Goal: Task Accomplishment & Management: Use online tool/utility

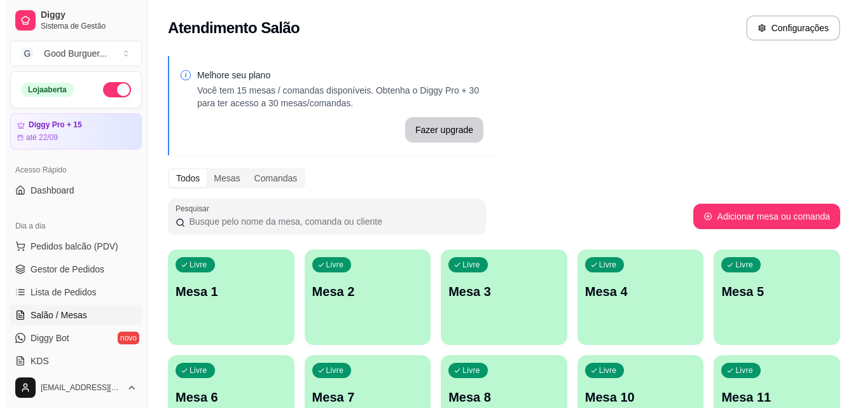
scroll to position [127, 0]
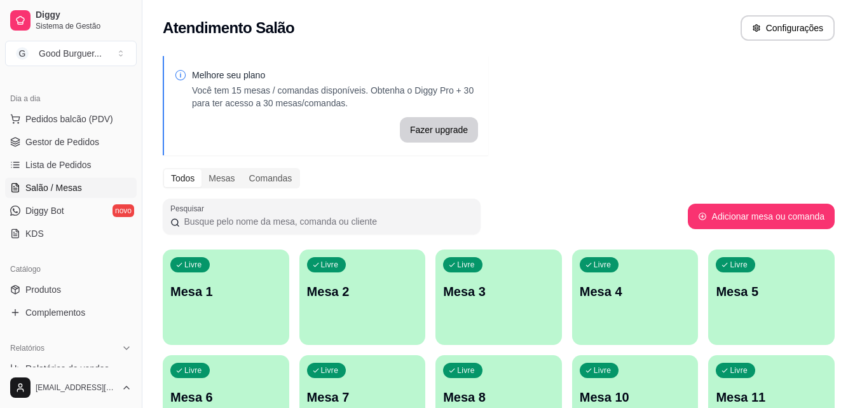
click at [225, 314] on div "Livre Mesa 1" at bounding box center [226, 289] width 127 height 80
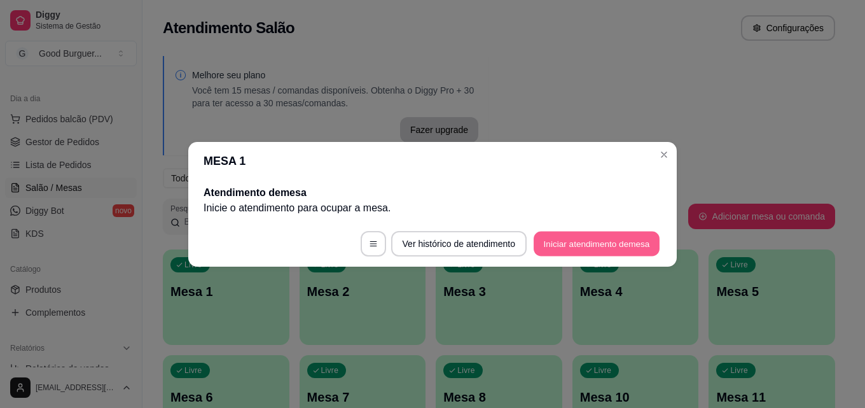
click at [591, 245] on button "Iniciar atendimento de mesa" at bounding box center [597, 243] width 126 height 25
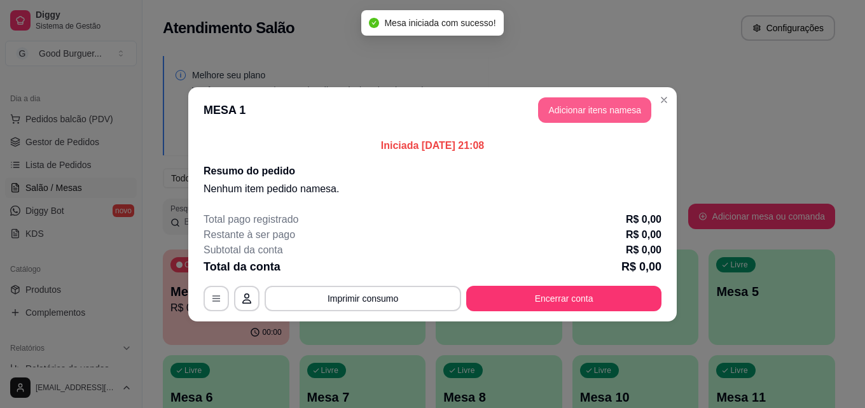
click at [584, 109] on button "Adicionar itens na mesa" at bounding box center [594, 109] width 113 height 25
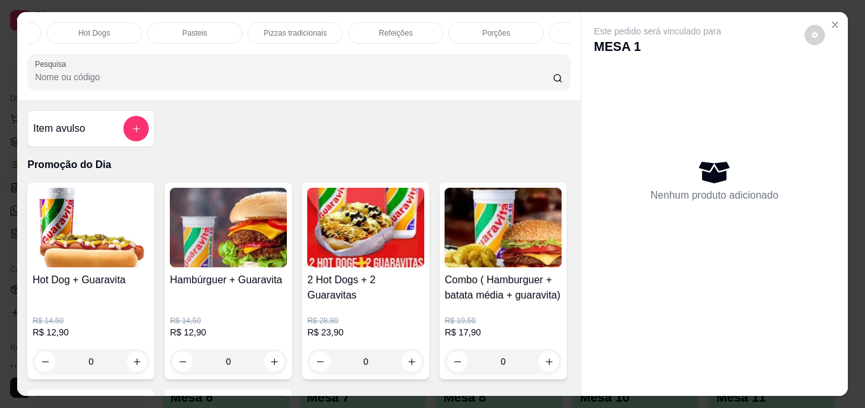
scroll to position [0, 534]
click at [349, 28] on p "Refeições" at bounding box center [345, 33] width 34 height 10
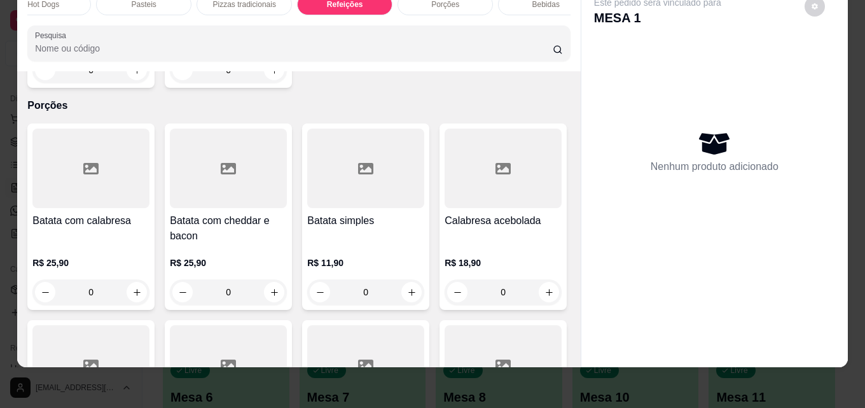
scroll to position [3053, 0]
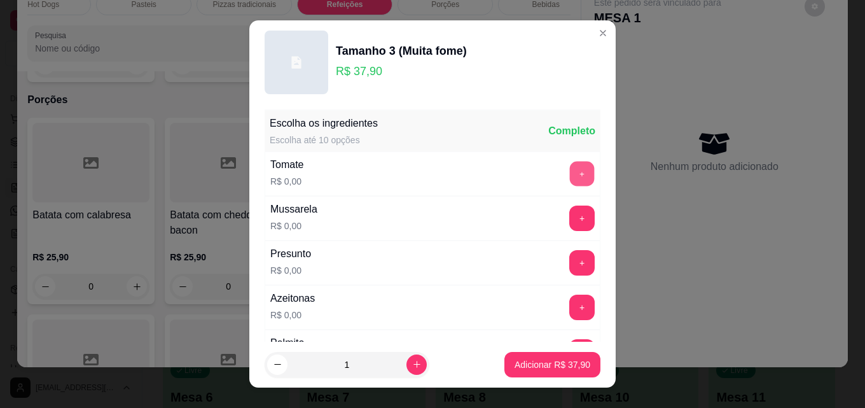
click at [570, 171] on button "+" at bounding box center [582, 174] width 25 height 25
click at [569, 221] on button "+" at bounding box center [581, 217] width 25 height 25
click at [570, 262] on button "+" at bounding box center [582, 263] width 25 height 25
click at [569, 300] on button "+" at bounding box center [581, 306] width 25 height 25
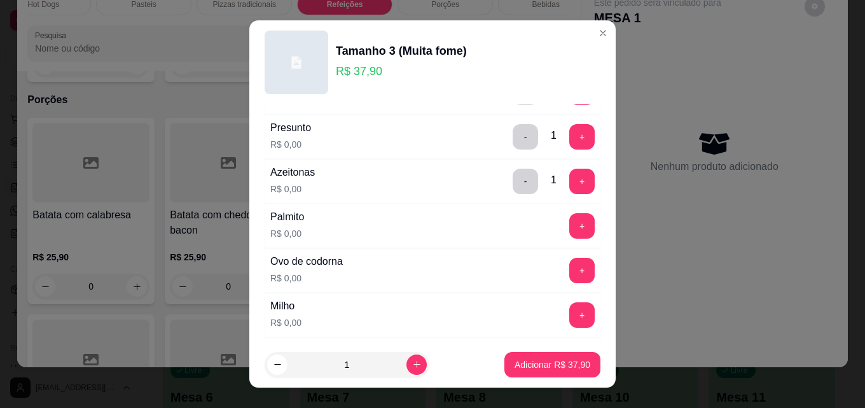
scroll to position [127, 0]
click at [569, 214] on button "+" at bounding box center [581, 224] width 25 height 25
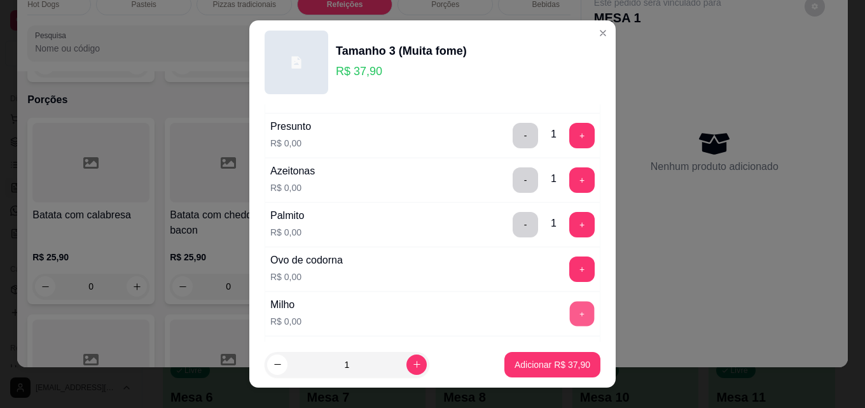
click at [570, 314] on button "+" at bounding box center [582, 313] width 25 height 25
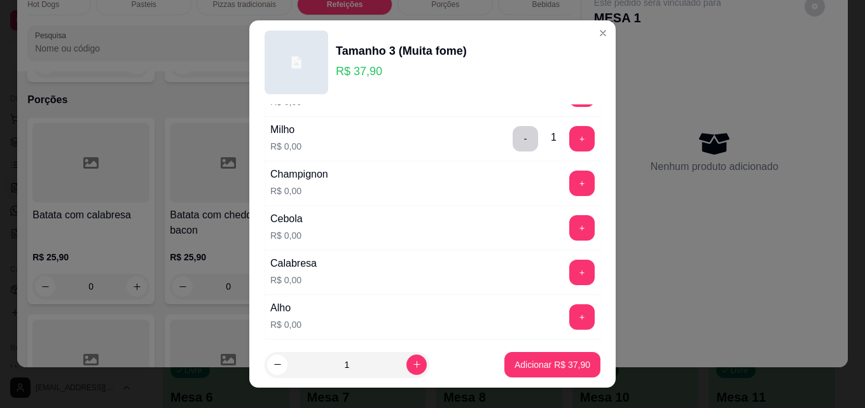
scroll to position [318, 0]
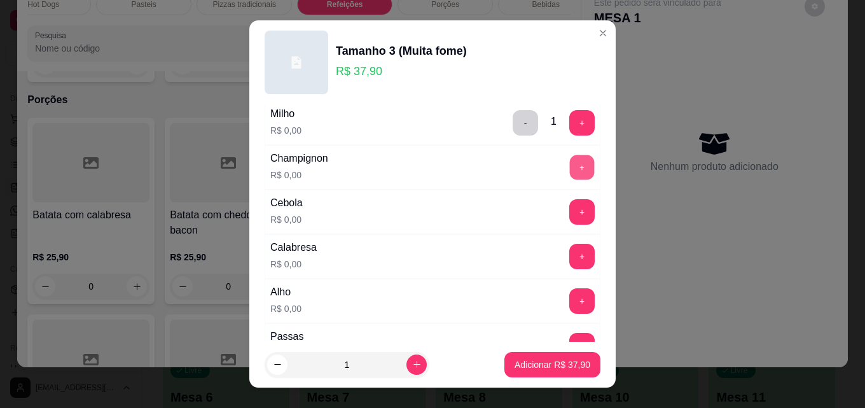
click at [570, 167] on button "+" at bounding box center [582, 167] width 25 height 25
click at [569, 208] on button "+" at bounding box center [581, 211] width 25 height 25
click at [570, 249] on button "+" at bounding box center [582, 256] width 25 height 25
click at [569, 293] on button "+" at bounding box center [581, 300] width 25 height 25
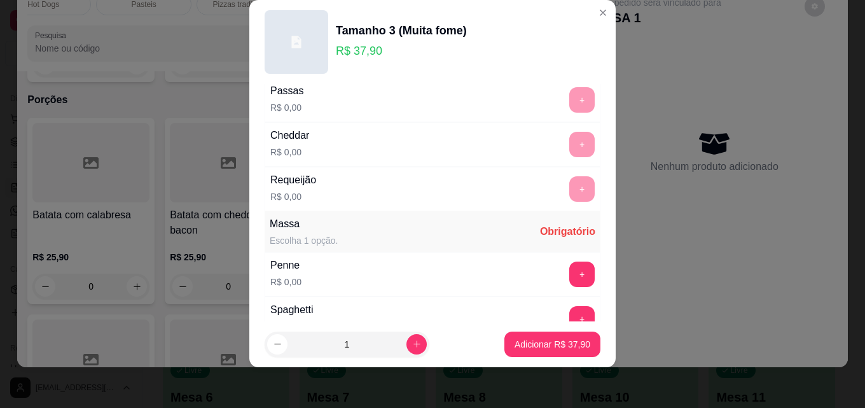
scroll to position [607, 0]
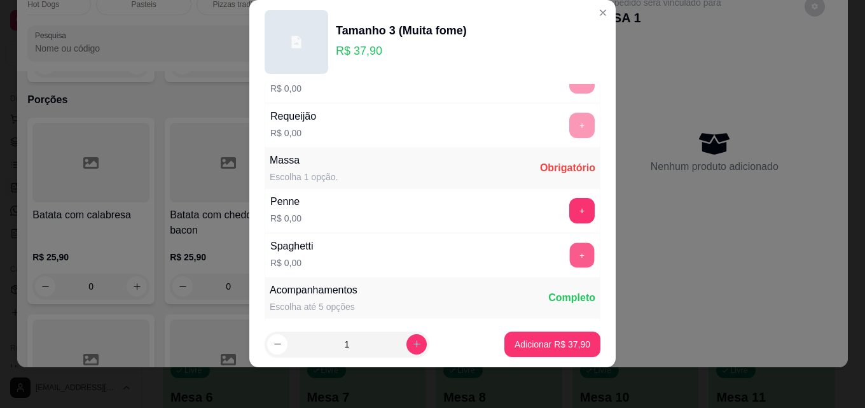
click at [570, 255] on button "+" at bounding box center [582, 255] width 25 height 25
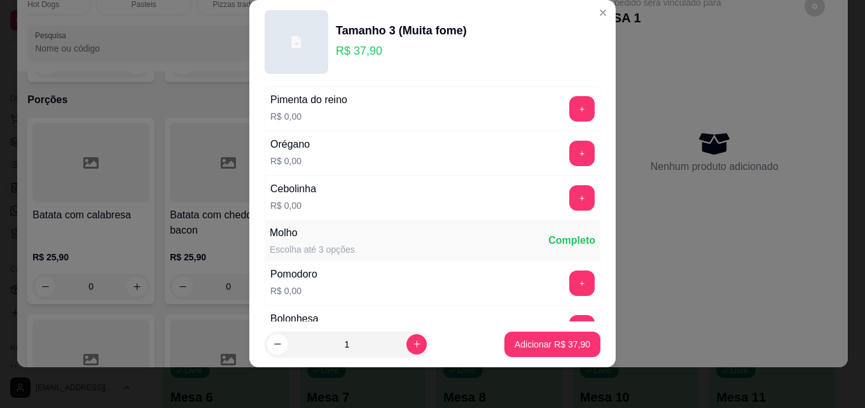
scroll to position [991, 0]
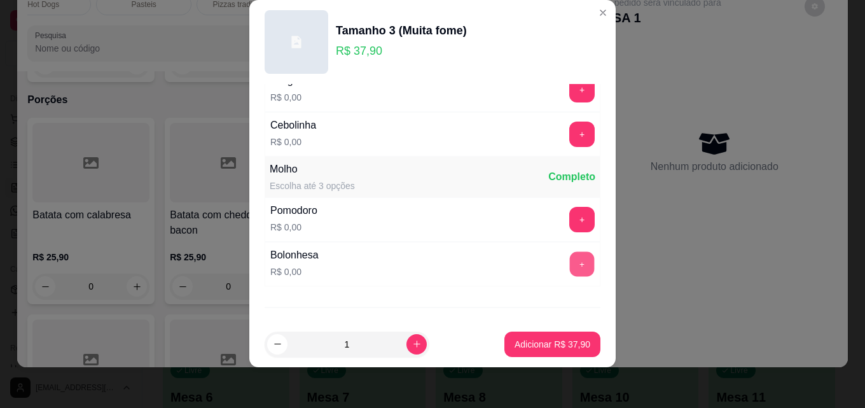
click at [570, 263] on button "+" at bounding box center [582, 264] width 25 height 25
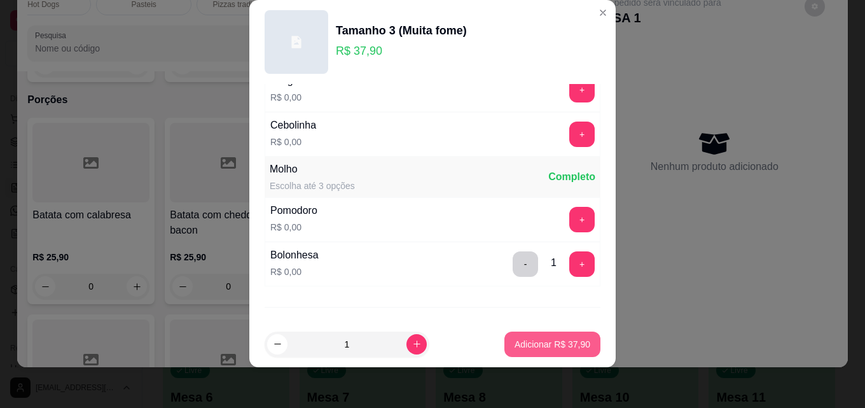
click at [541, 343] on p "Adicionar R$ 37,90" at bounding box center [552, 344] width 76 height 13
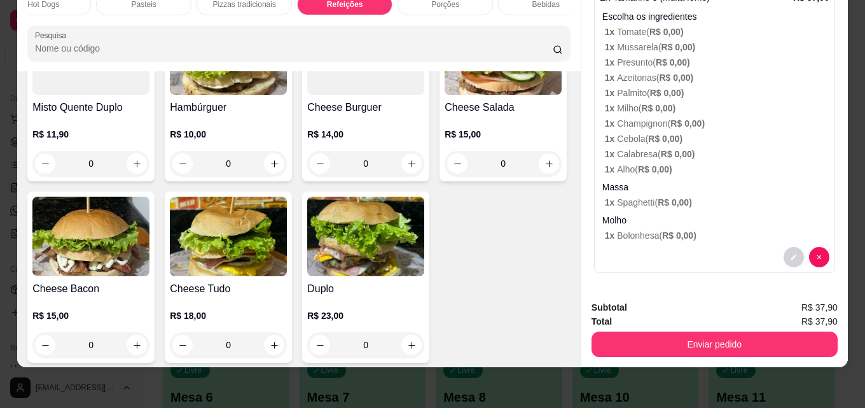
scroll to position [74, 0]
click at [244, 95] on img at bounding box center [228, 54] width 117 height 79
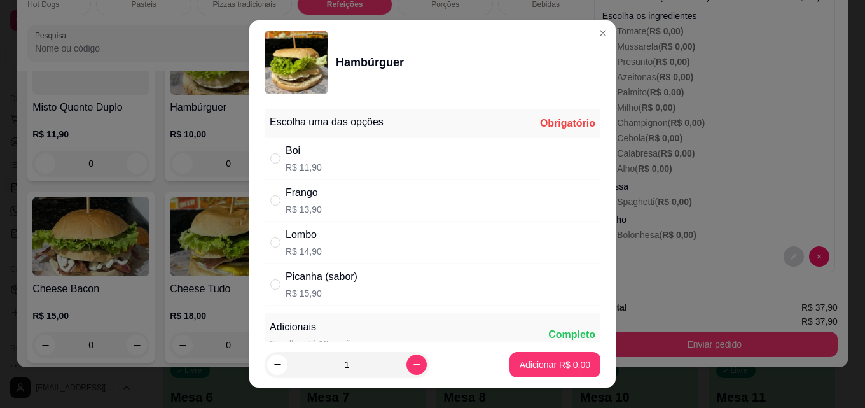
click at [279, 162] on div "" at bounding box center [277, 158] width 15 height 14
radio input "true"
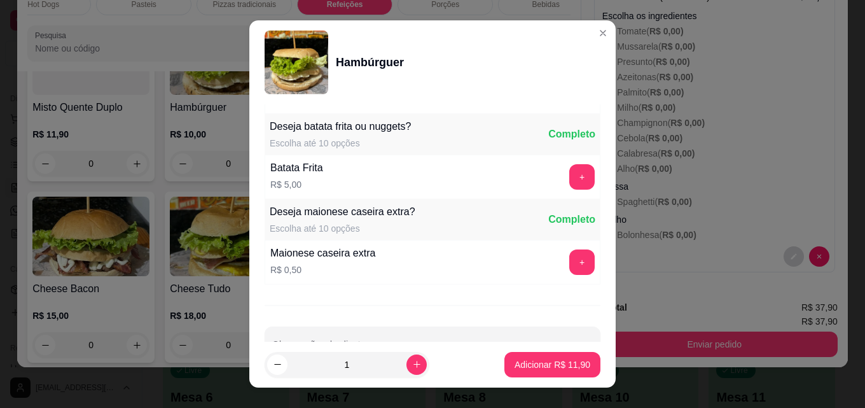
scroll to position [1077, 0]
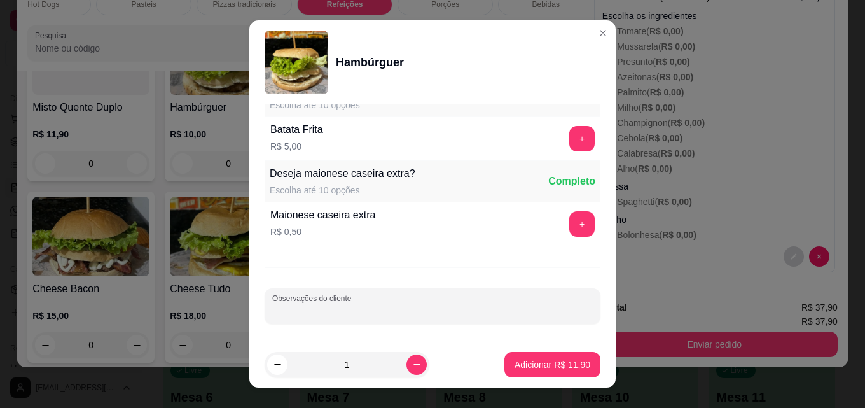
click at [359, 310] on input "Observações do cliente" at bounding box center [432, 311] width 321 height 13
type input "PARTIDO AO MEIO"
click at [530, 361] on p "Adicionar R$ 11,90" at bounding box center [552, 364] width 76 height 13
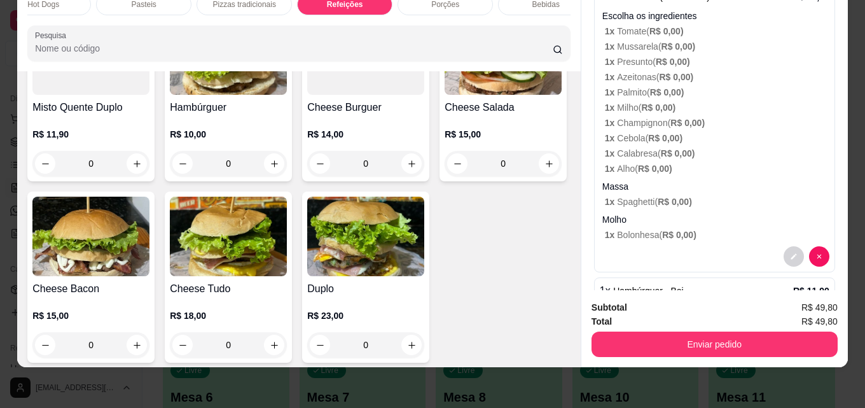
scroll to position [160, 0]
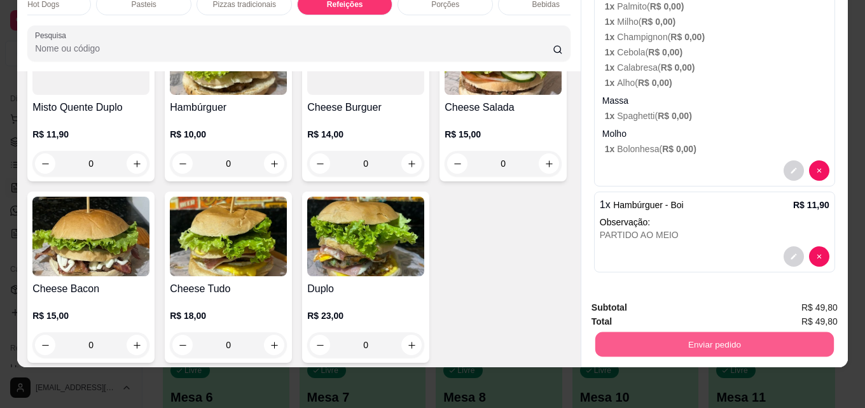
click at [717, 334] on button "Enviar pedido" at bounding box center [714, 343] width 238 height 25
click at [680, 295] on button "Não registrar e enviar pedido" at bounding box center [672, 303] width 132 height 24
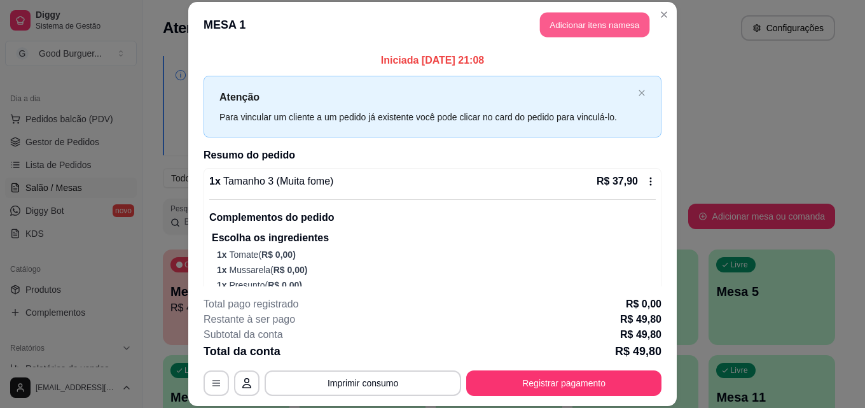
click at [603, 29] on button "Adicionar itens na mesa" at bounding box center [594, 25] width 109 height 25
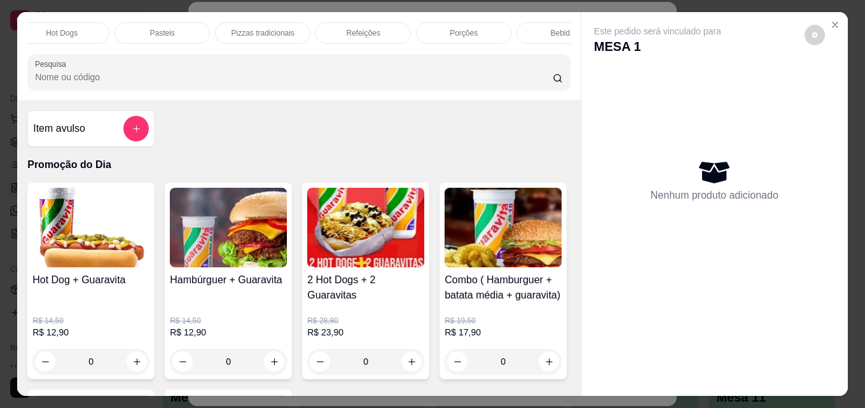
scroll to position [0, 557]
click at [509, 28] on p "Bebidas" at bounding box center [522, 33] width 27 height 10
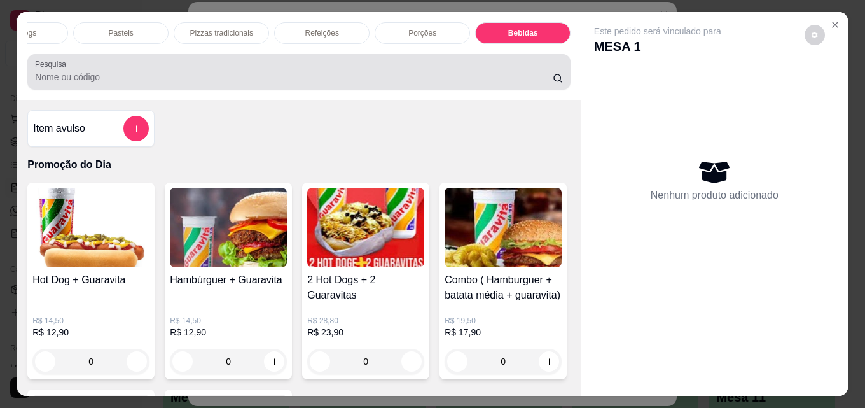
scroll to position [33, 0]
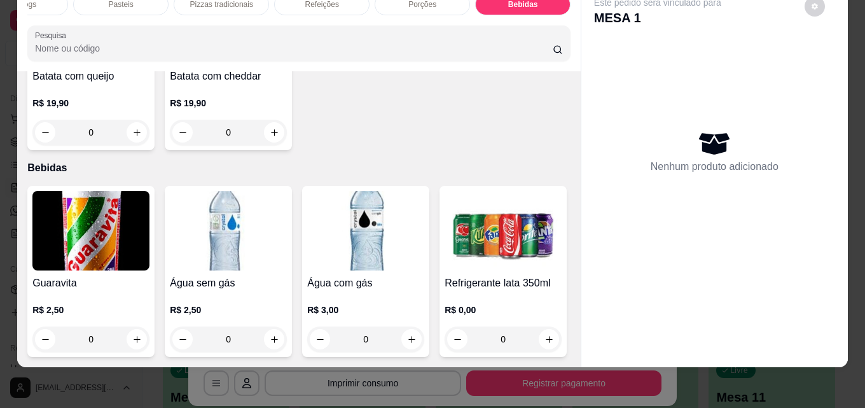
click at [211, 275] on h4 "Água sem gás" at bounding box center [228, 282] width 117 height 15
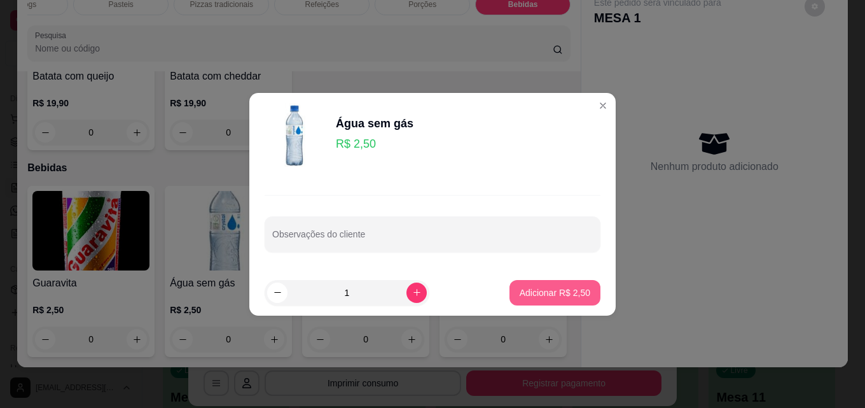
click at [542, 286] on p "Adicionar R$ 2,50" at bounding box center [555, 292] width 71 height 13
type input "1"
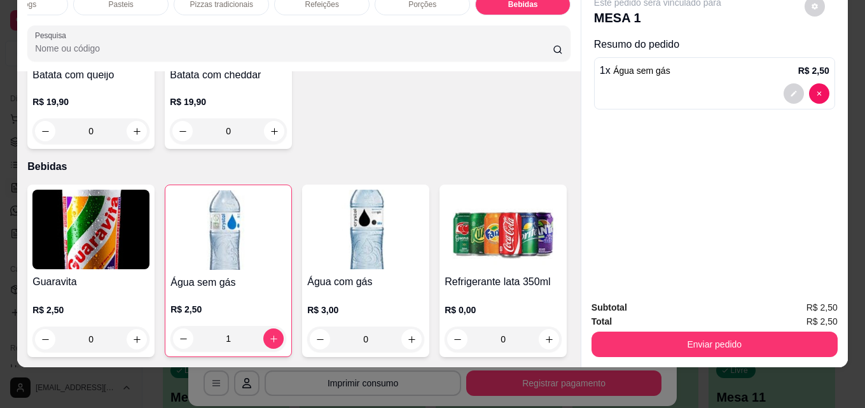
click at [445, 269] on img at bounding box center [503, 229] width 117 height 79
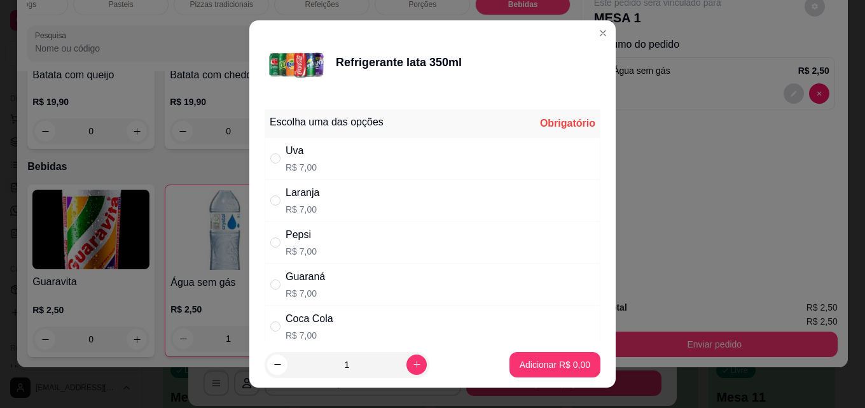
click at [279, 322] on div "" at bounding box center [277, 326] width 15 height 14
click at [270, 326] on input "" at bounding box center [275, 326] width 10 height 10
click at [270, 327] on input "" at bounding box center [275, 326] width 10 height 10
radio input "true"
click at [536, 367] on p "Adicionar R$ 7,00" at bounding box center [555, 364] width 71 height 13
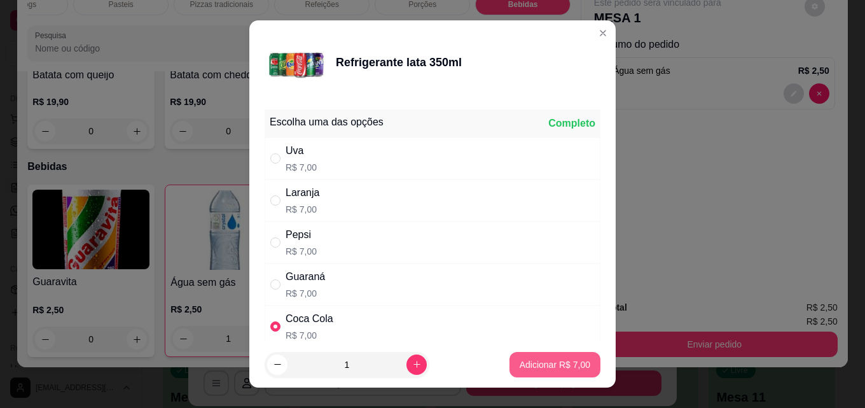
type input "1"
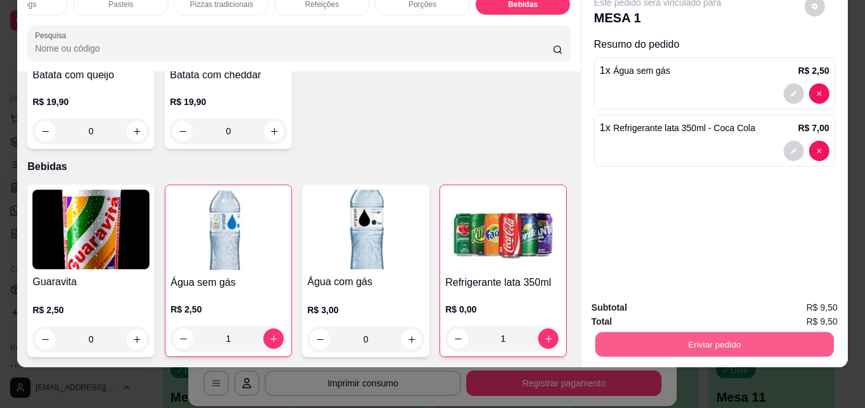
click at [729, 334] on button "Enviar pedido" at bounding box center [714, 343] width 238 height 25
click at [685, 301] on button "Não registrar e enviar pedido" at bounding box center [672, 303] width 128 height 24
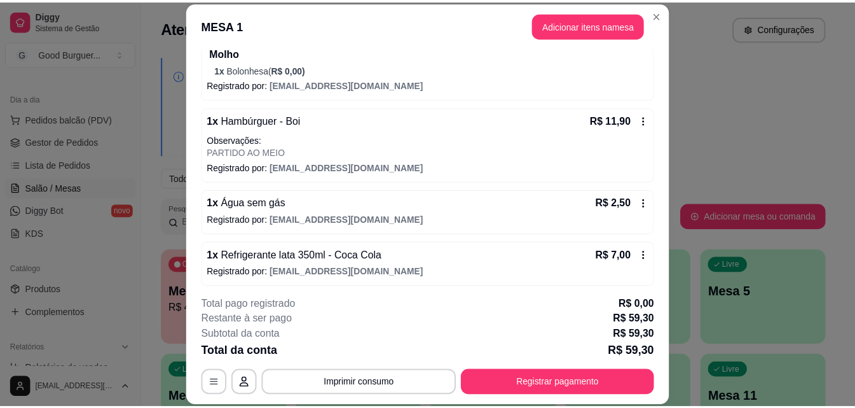
scroll to position [399, 0]
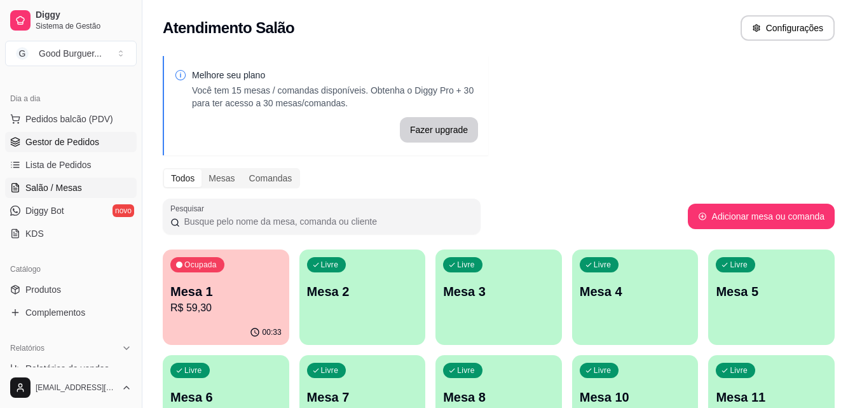
click at [85, 135] on span "Gestor de Pedidos" at bounding box center [62, 141] width 74 height 13
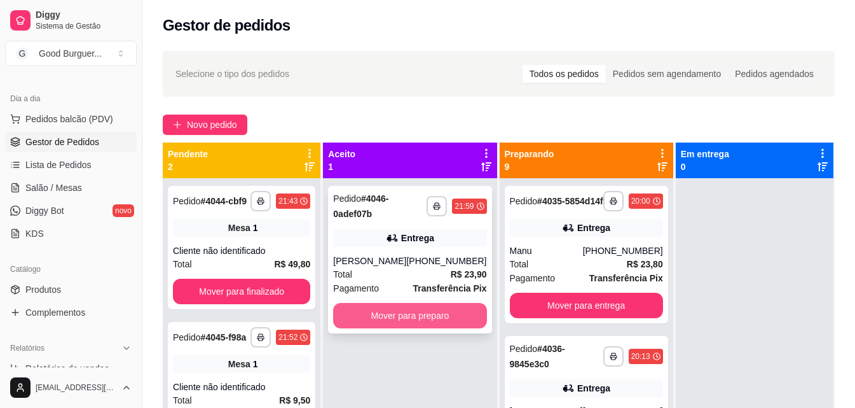
click at [399, 316] on button "Mover para preparo" at bounding box center [409, 315] width 153 height 25
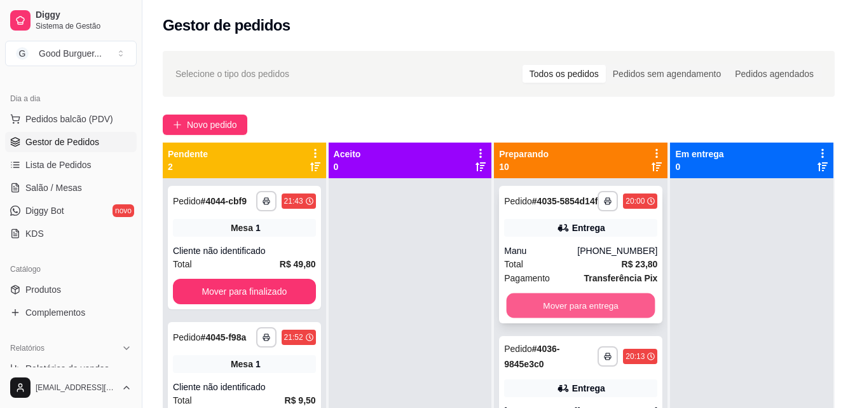
click at [589, 314] on button "Mover para entrega" at bounding box center [581, 305] width 149 height 25
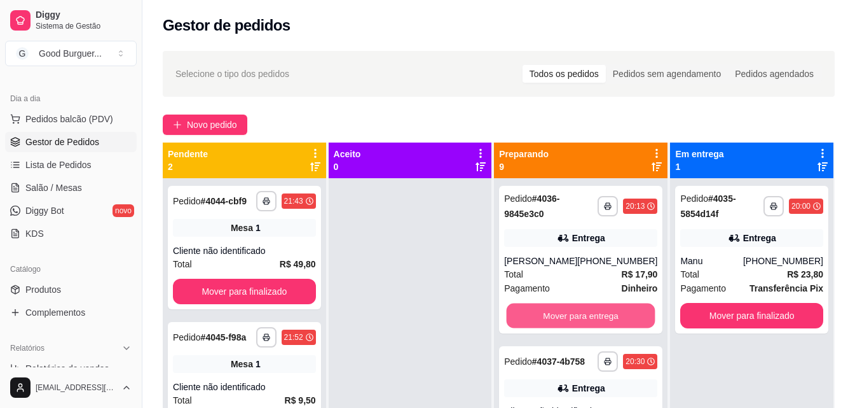
click at [589, 314] on button "Mover para entrega" at bounding box center [581, 315] width 149 height 25
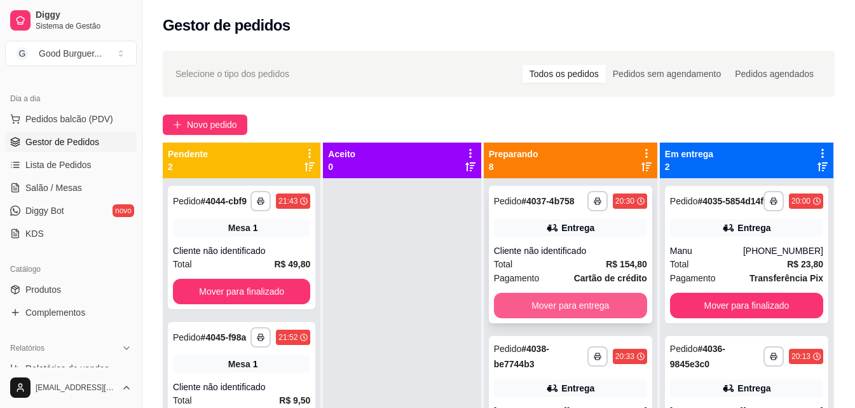
click at [589, 314] on button "Mover para entrega" at bounding box center [570, 305] width 153 height 25
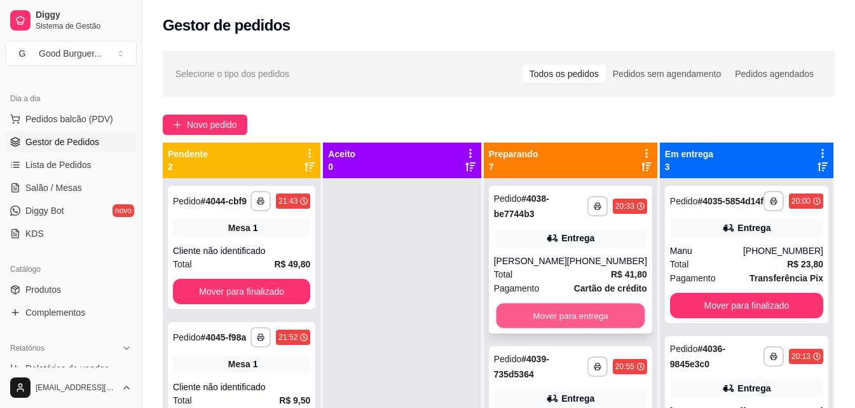
click at [580, 318] on button "Mover para entrega" at bounding box center [570, 315] width 149 height 25
click at [579, 315] on button "Mover para entrega" at bounding box center [570, 315] width 149 height 25
click at [579, 315] on button "Mover para retirada disponível" at bounding box center [570, 315] width 153 height 25
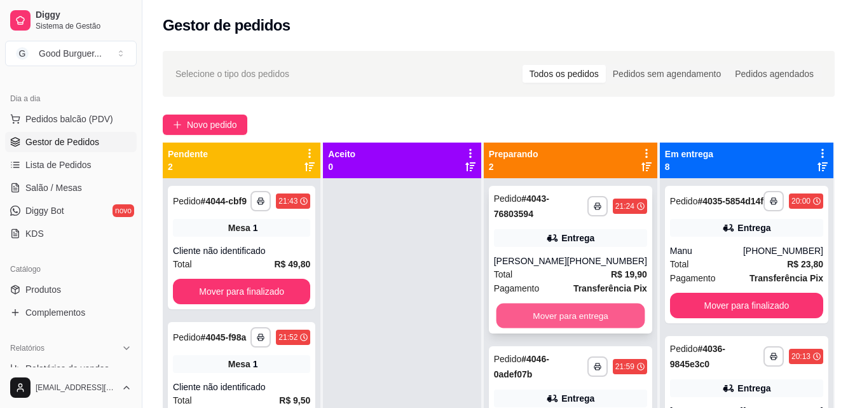
click at [578, 322] on button "Mover para entrega" at bounding box center [570, 315] width 149 height 25
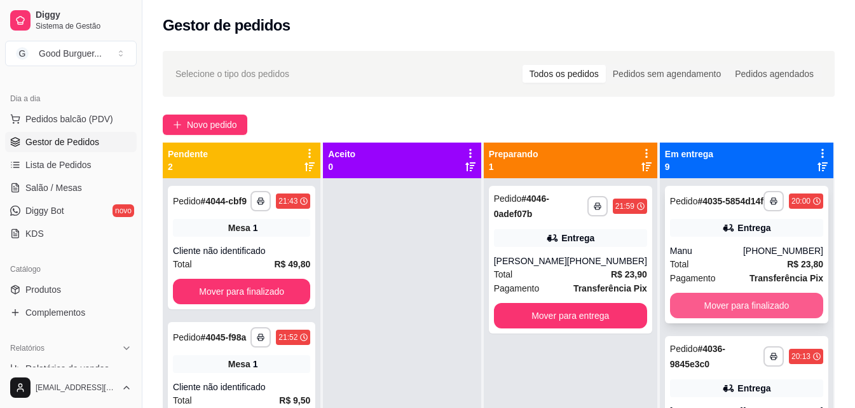
click at [750, 317] on button "Mover para finalizado" at bounding box center [746, 305] width 153 height 25
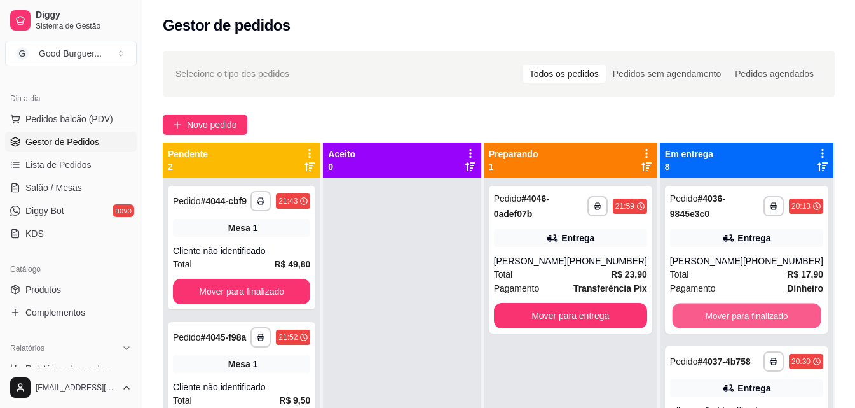
click at [750, 317] on button "Mover para finalizado" at bounding box center [746, 315] width 149 height 25
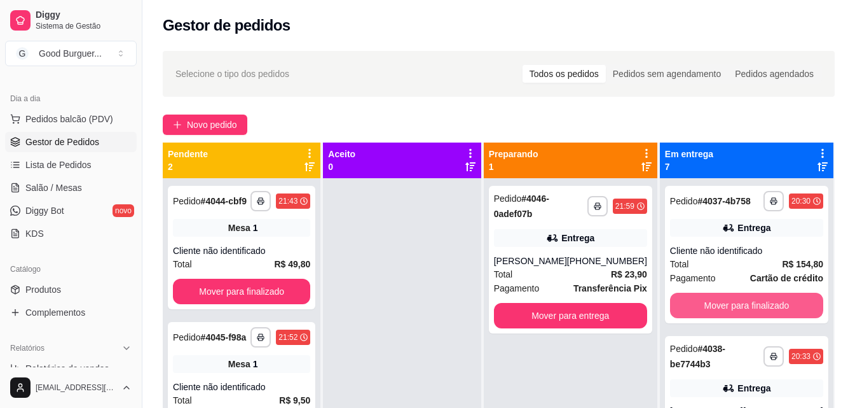
click at [750, 317] on button "Mover para finalizado" at bounding box center [746, 305] width 153 height 25
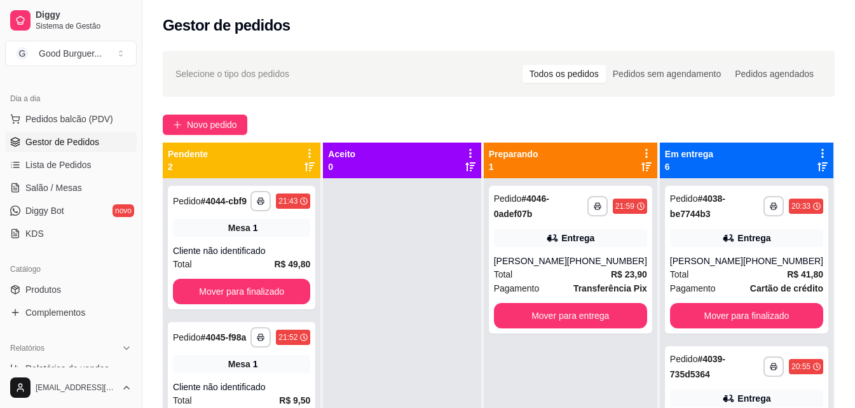
click at [750, 293] on strong "Cartão de crédito" at bounding box center [786, 288] width 73 height 10
click at [735, 328] on button "Mover para finalizado" at bounding box center [746, 315] width 149 height 25
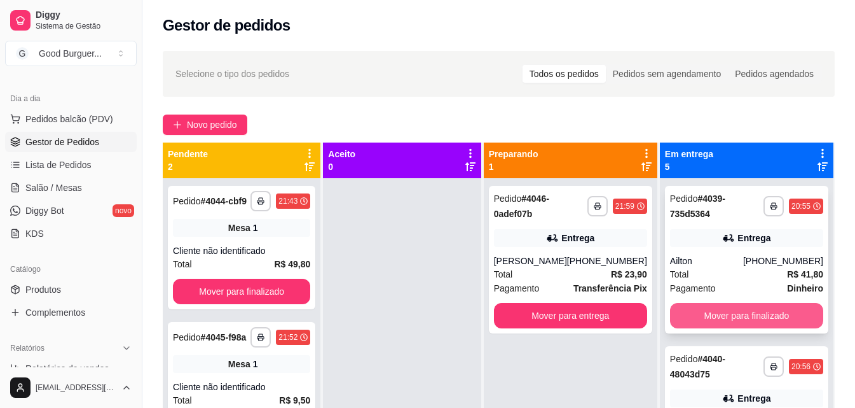
click at [735, 308] on button "Mover para finalizado" at bounding box center [746, 315] width 153 height 25
click at [735, 308] on button "Mover para finalizado" at bounding box center [746, 315] width 149 height 25
click at [735, 308] on button "Mover para finalizado" at bounding box center [746, 315] width 153 height 25
click at [735, 308] on button "Mover para finalizado" at bounding box center [746, 315] width 149 height 25
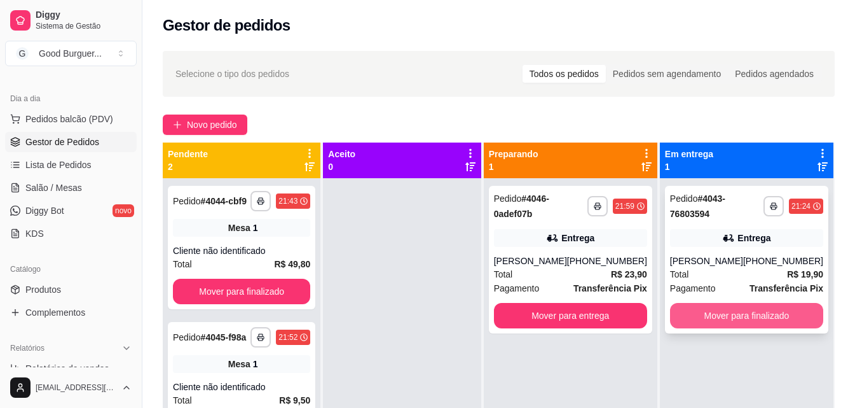
click at [740, 324] on button "Mover para finalizado" at bounding box center [746, 315] width 153 height 25
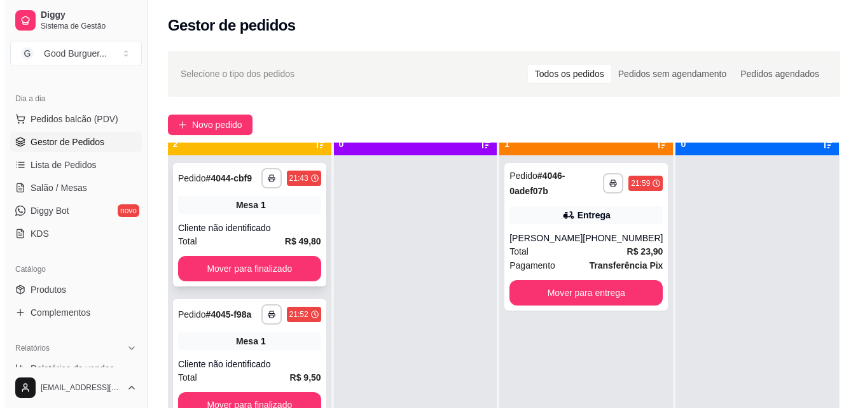
scroll to position [36, 0]
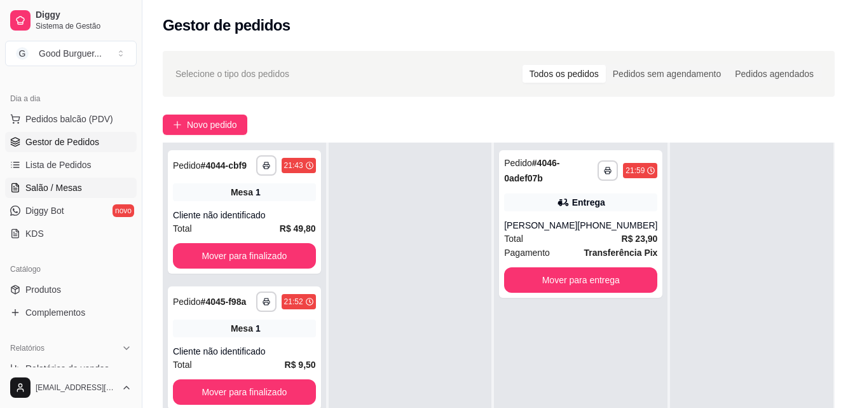
click at [75, 184] on span "Salão / Mesas" at bounding box center [53, 187] width 57 height 13
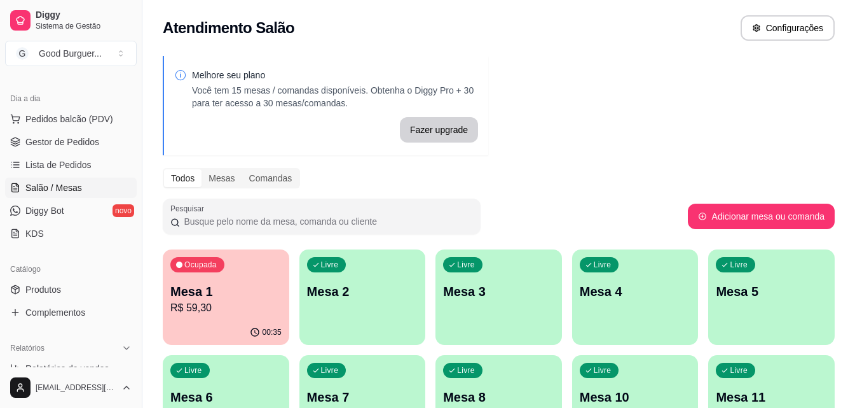
click at [233, 310] on p "R$ 59,30" at bounding box center [225, 307] width 111 height 15
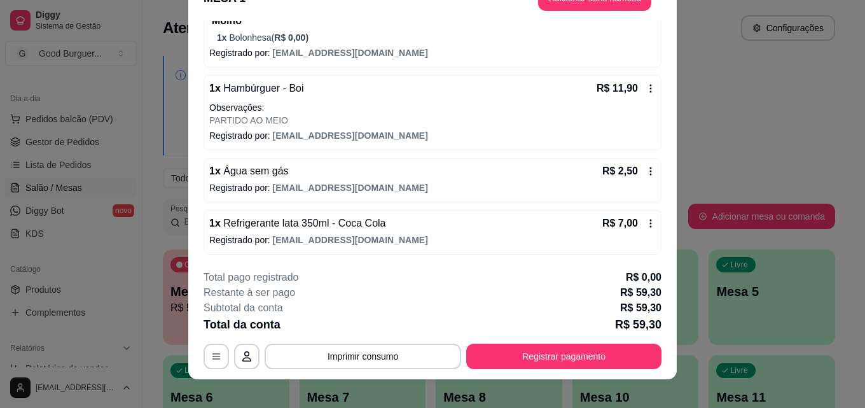
scroll to position [39, 0]
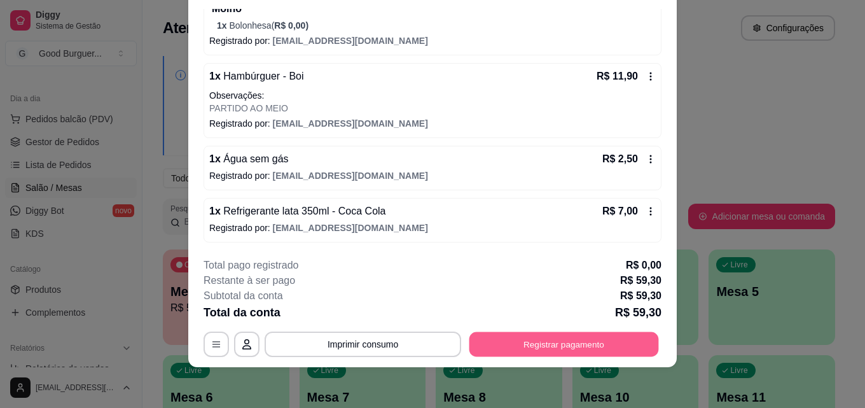
click at [535, 342] on button "Registrar pagamento" at bounding box center [564, 343] width 190 height 25
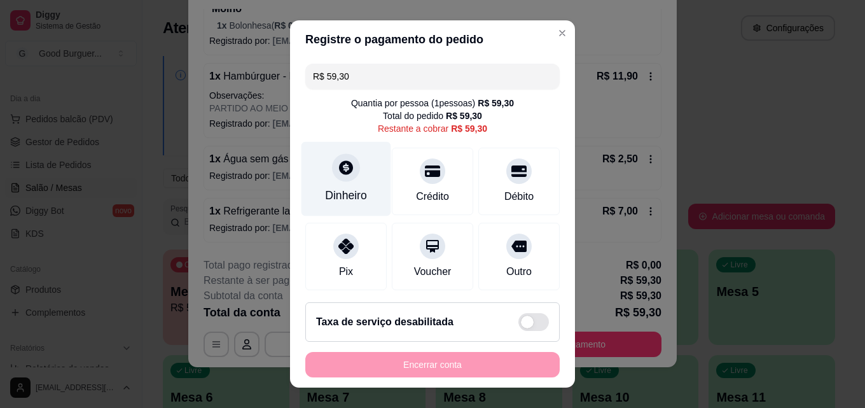
click at [338, 168] on icon at bounding box center [346, 167] width 17 height 17
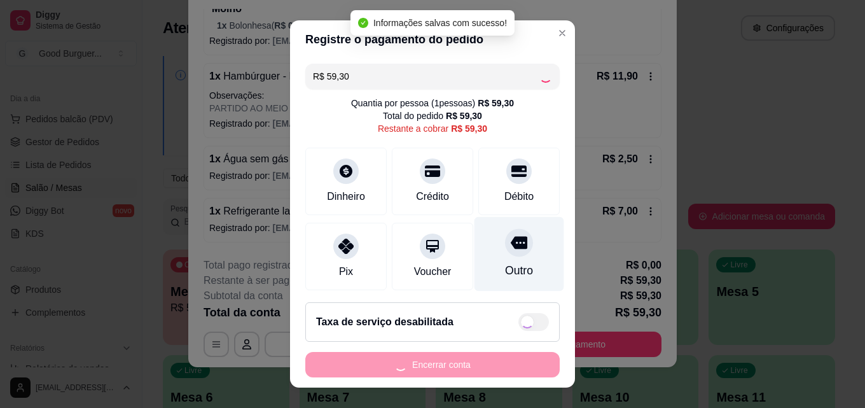
type input "R$ 0,00"
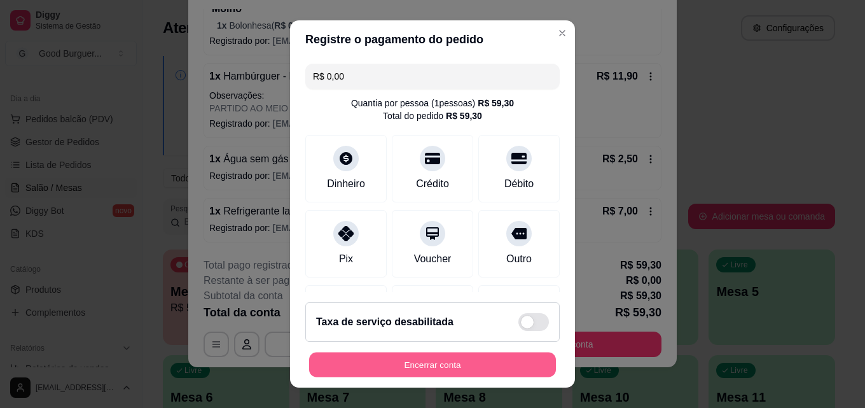
click at [424, 357] on button "Encerrar conta" at bounding box center [432, 364] width 247 height 25
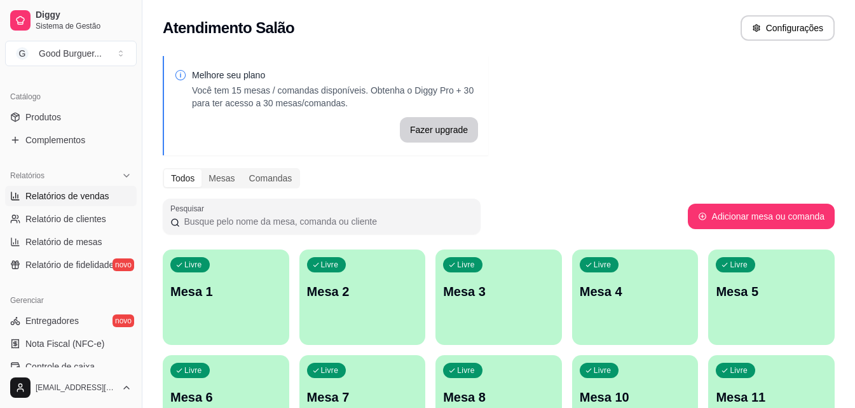
scroll to position [318, 0]
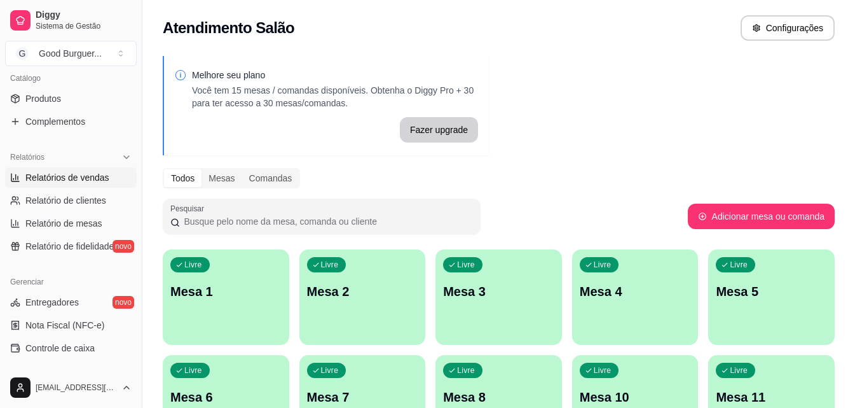
click at [93, 175] on span "Relatórios de vendas" at bounding box center [67, 177] width 84 height 13
select select "ALL"
select select "0"
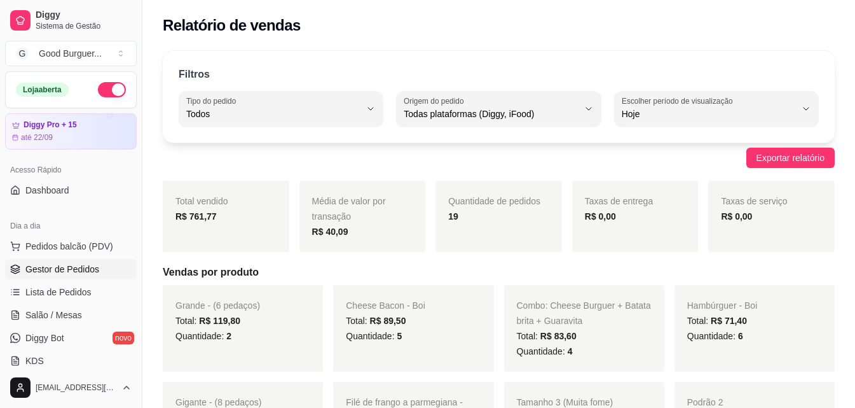
click at [95, 265] on span "Gestor de Pedidos" at bounding box center [62, 269] width 74 height 13
